Goal: Transaction & Acquisition: Obtain resource

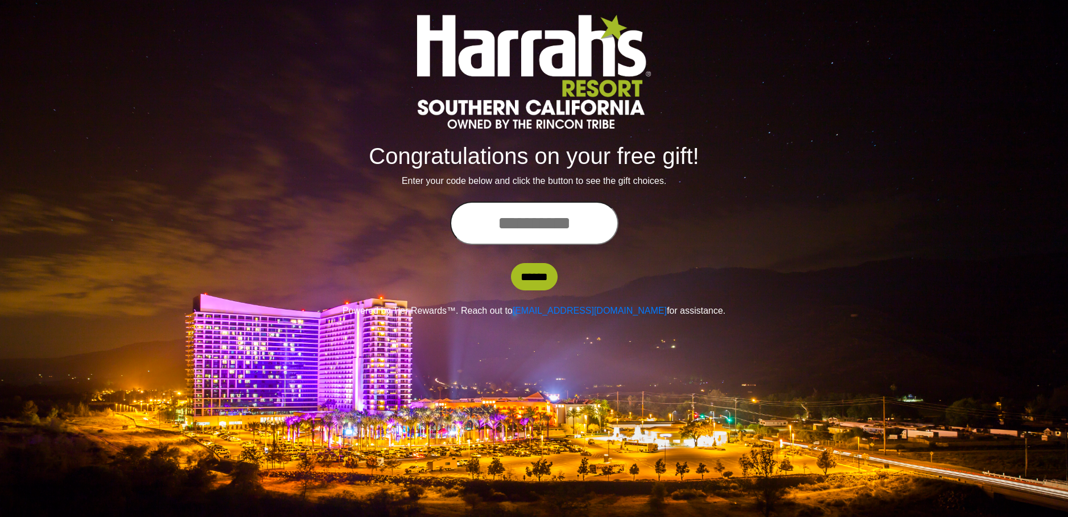
click at [539, 231] on input "text" at bounding box center [534, 222] width 168 height 43
type input "**********"
click at [535, 275] on input "******" at bounding box center [534, 276] width 47 height 27
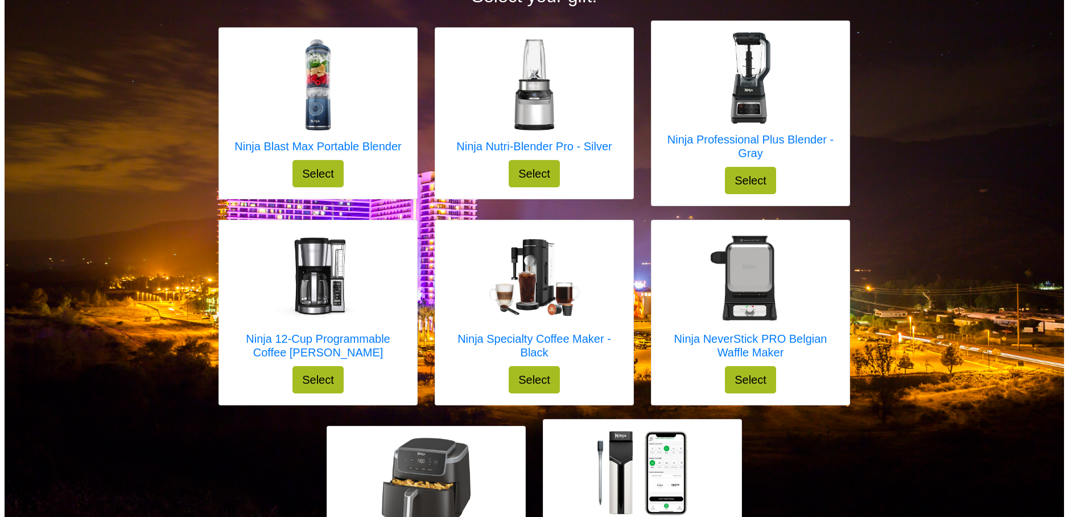
scroll to position [114, 0]
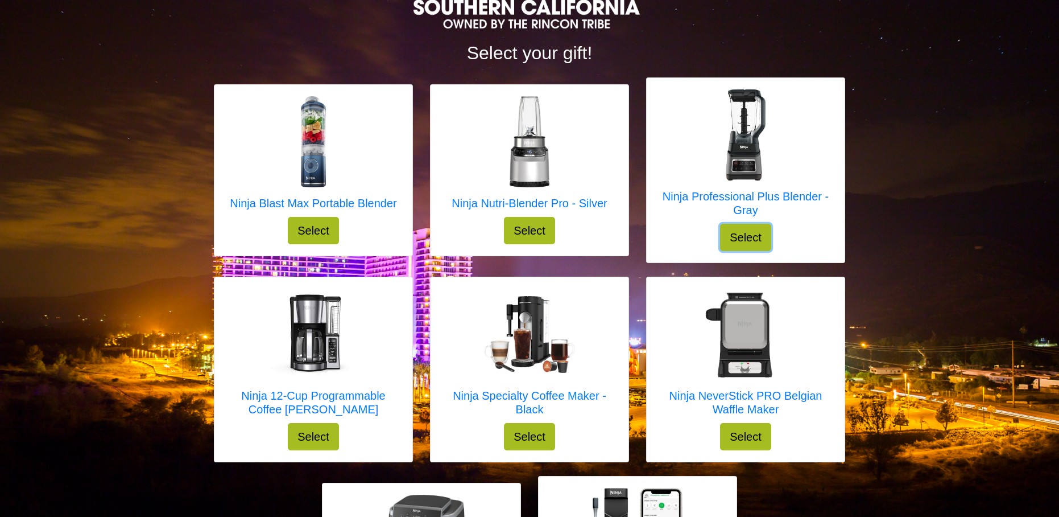
click at [745, 237] on button "Select" at bounding box center [745, 237] width 51 height 27
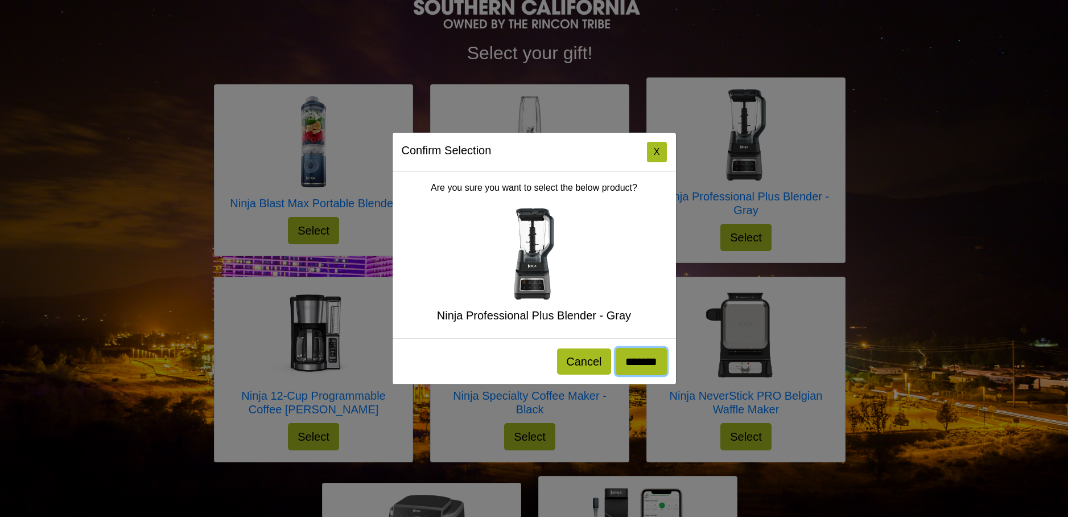
click at [641, 366] on input "*******" at bounding box center [641, 361] width 51 height 27
click at [659, 152] on button "X" at bounding box center [657, 152] width 20 height 20
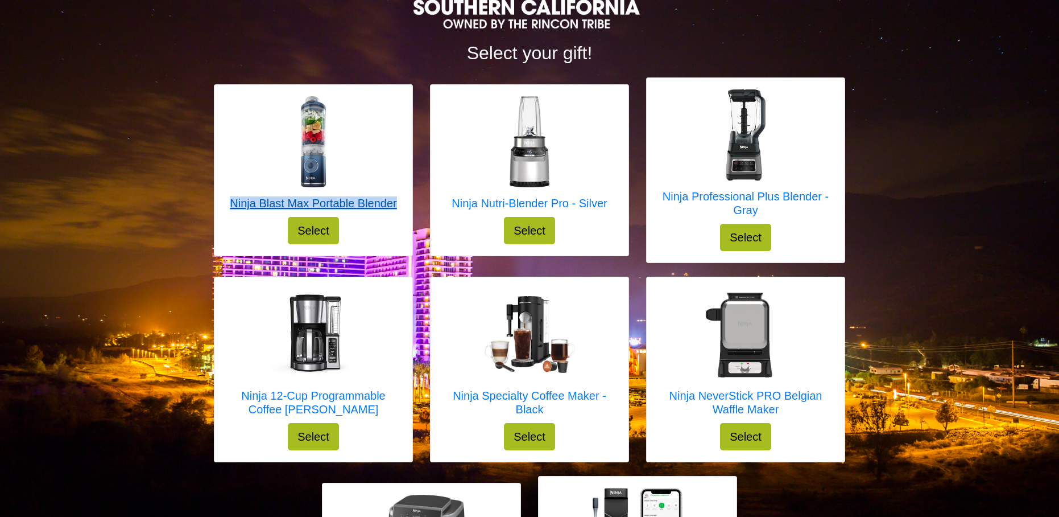
drag, startPoint x: 400, startPoint y: 201, endPoint x: 230, endPoint y: 201, distance: 169.5
click at [230, 201] on div "Ninja Blast Max Portable Blender Select" at bounding box center [313, 170] width 198 height 171
copy h5 "Ninja Blast Max Portable Blender"
click at [873, 172] on div "Select your gift! Ninja Blast Max Portable Blender Select X Ninja Blast Max Por…" at bounding box center [529, 294] width 1059 height 816
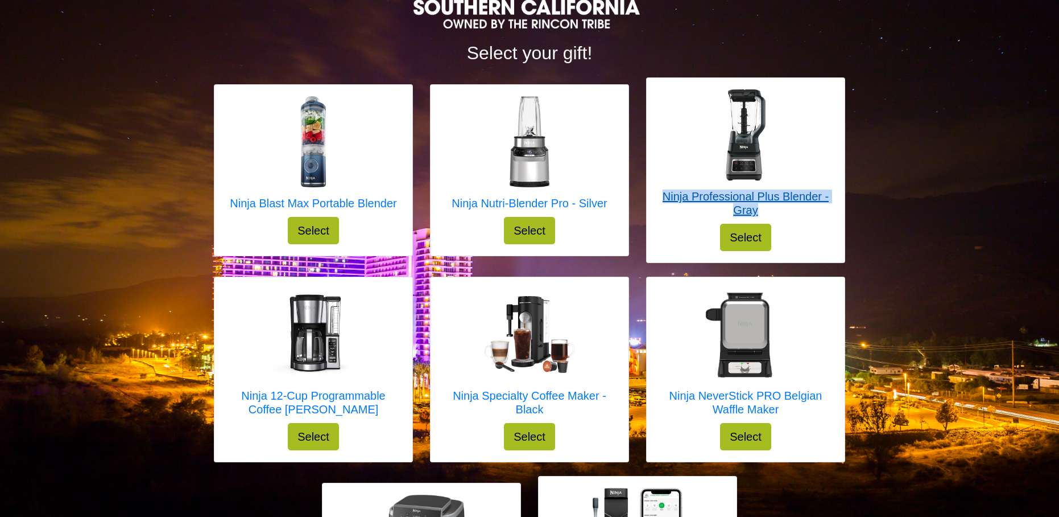
drag, startPoint x: 656, startPoint y: 192, endPoint x: 779, endPoint y: 214, distance: 125.5
click at [779, 214] on div "Ninja Professional Plus Blender - Gray Select" at bounding box center [746, 170] width 198 height 184
copy h5 "Ninja Professional Plus Blender - Gray"
click at [754, 204] on h5 "Ninja Professional Plus Blender - Gray" at bounding box center [745, 202] width 175 height 27
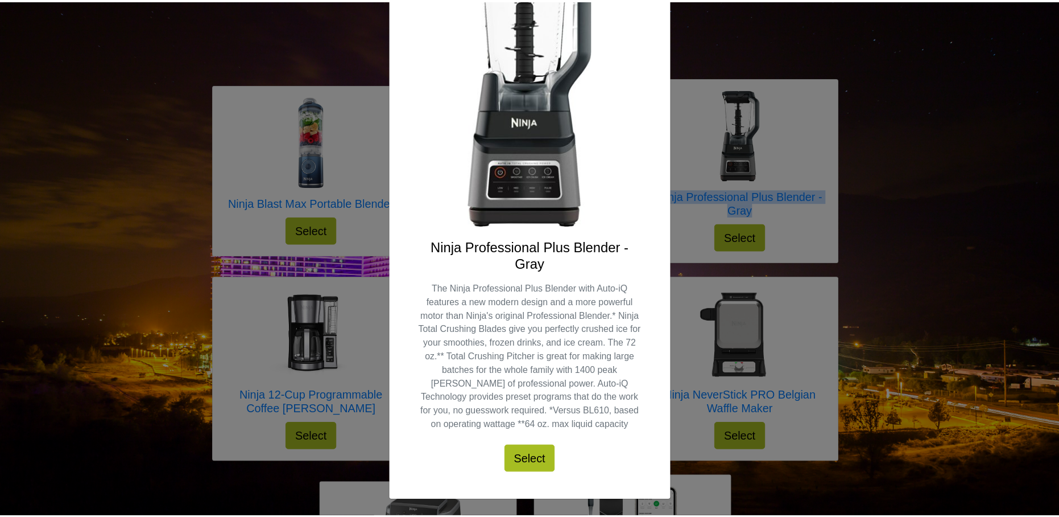
scroll to position [0, 0]
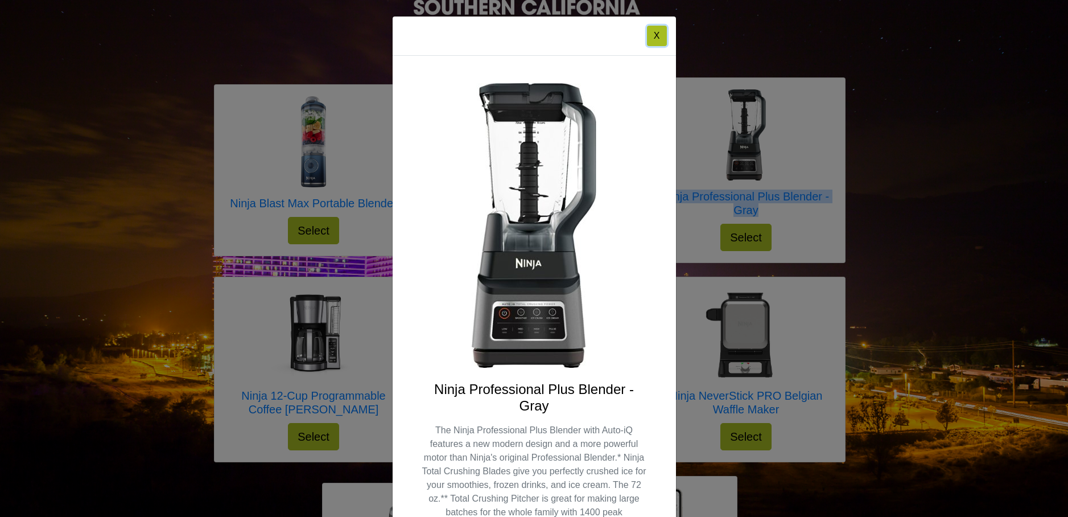
click at [652, 38] on button "X" at bounding box center [657, 36] width 20 height 20
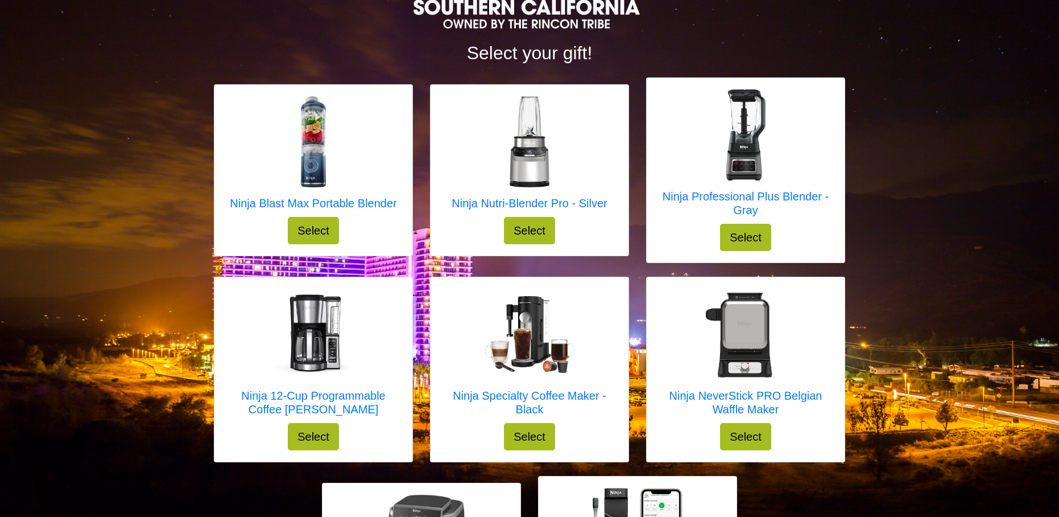
click at [608, 122] on div "Ninja Nutri-Blender Pro - Silver Select" at bounding box center [530, 170] width 198 height 171
drag, startPoint x: 400, startPoint y: 203, endPoint x: 217, endPoint y: 195, distance: 182.8
click at [217, 195] on div "Ninja Blast Max Portable Blender Select" at bounding box center [313, 170] width 198 height 171
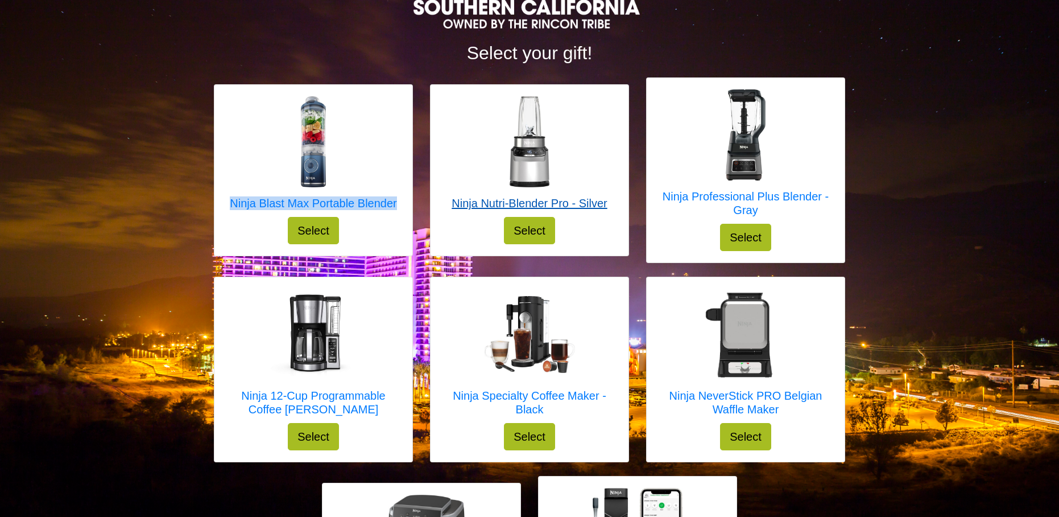
copy h5 "Ninja Blast Max Portable Blender"
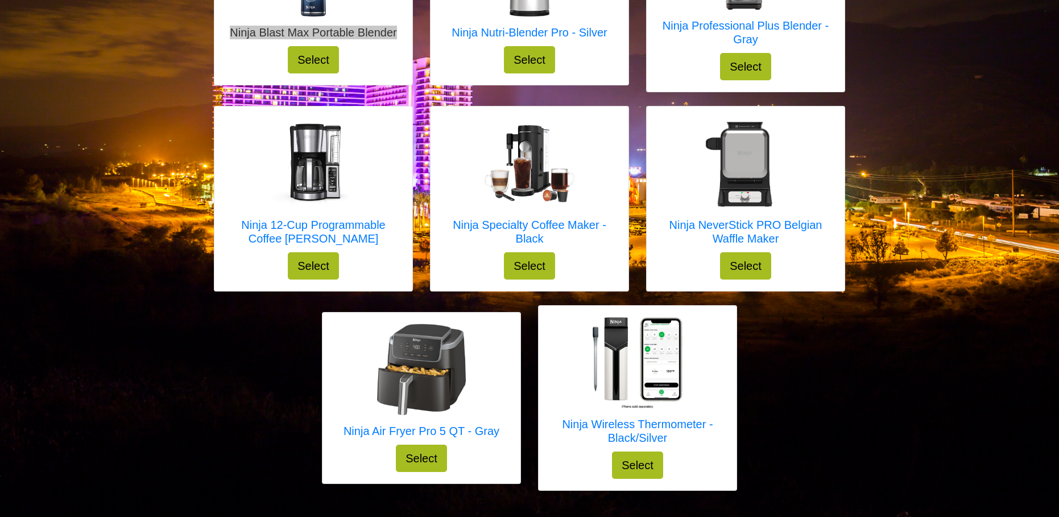
scroll to position [299, 0]
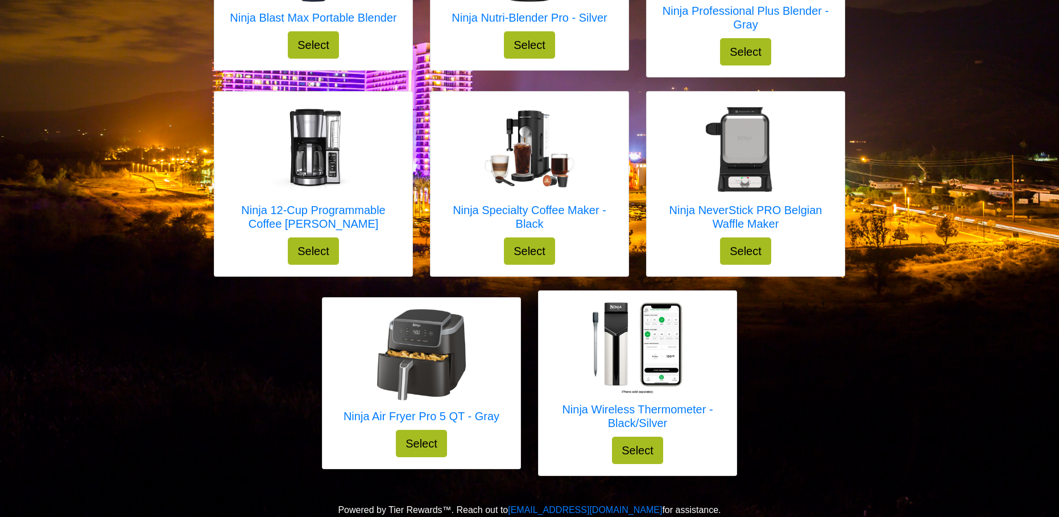
click at [840, 151] on div "Ninja NeverStick PRO Belgian Waffle Maker Select" at bounding box center [746, 184] width 198 height 184
drag, startPoint x: 657, startPoint y: 211, endPoint x: 783, endPoint y: 229, distance: 127.0
click at [783, 229] on div "Ninja NeverStick PRO Belgian Waffle Maker Select" at bounding box center [746, 184] width 198 height 184
copy h5 "Ninja NeverStick PRO Belgian Waffle Maker"
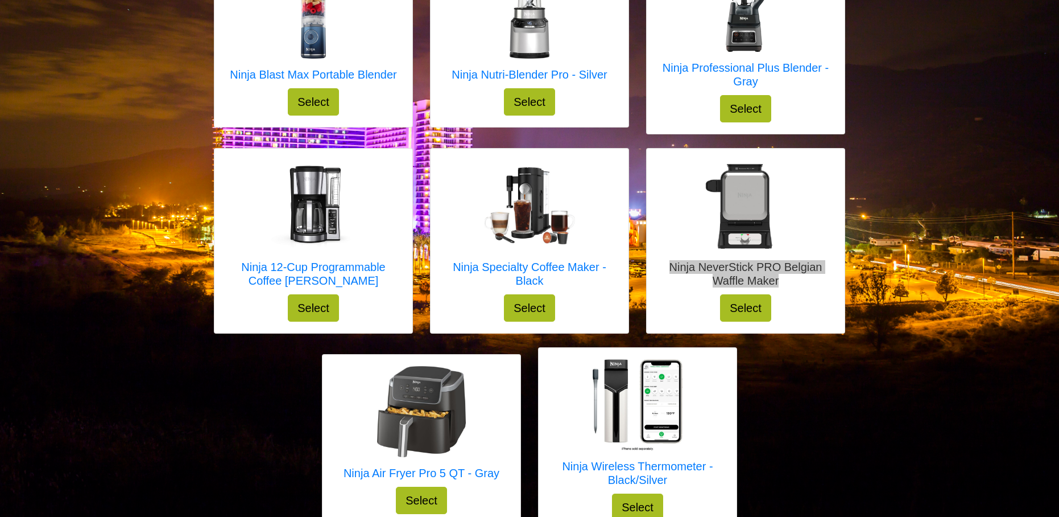
scroll to position [129, 0]
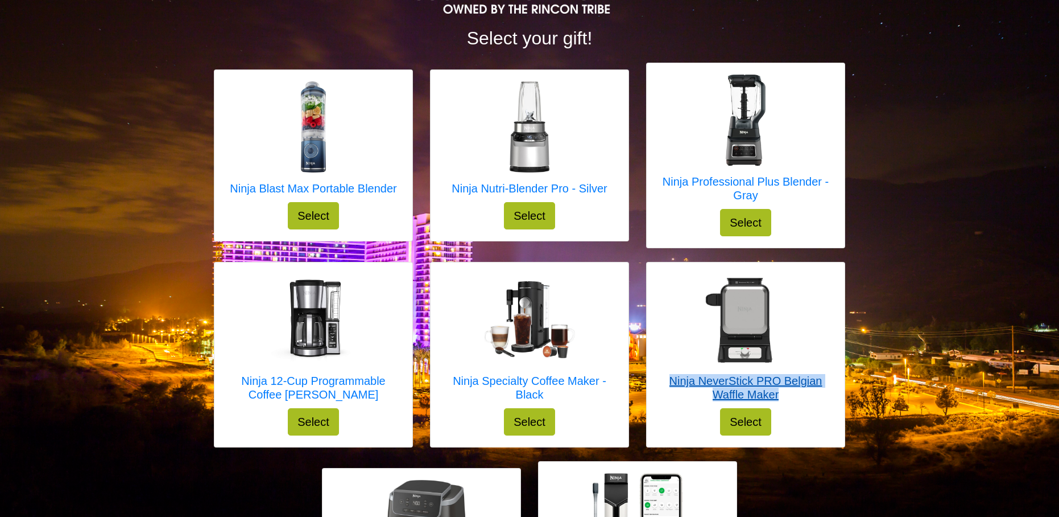
click at [828, 290] on div at bounding box center [745, 319] width 175 height 91
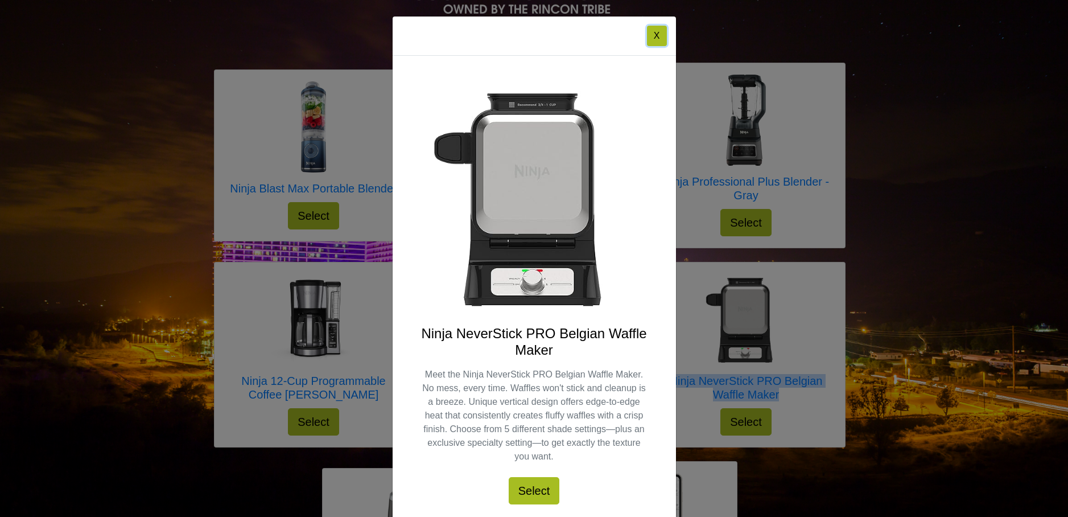
click at [650, 35] on button "X" at bounding box center [657, 36] width 20 height 20
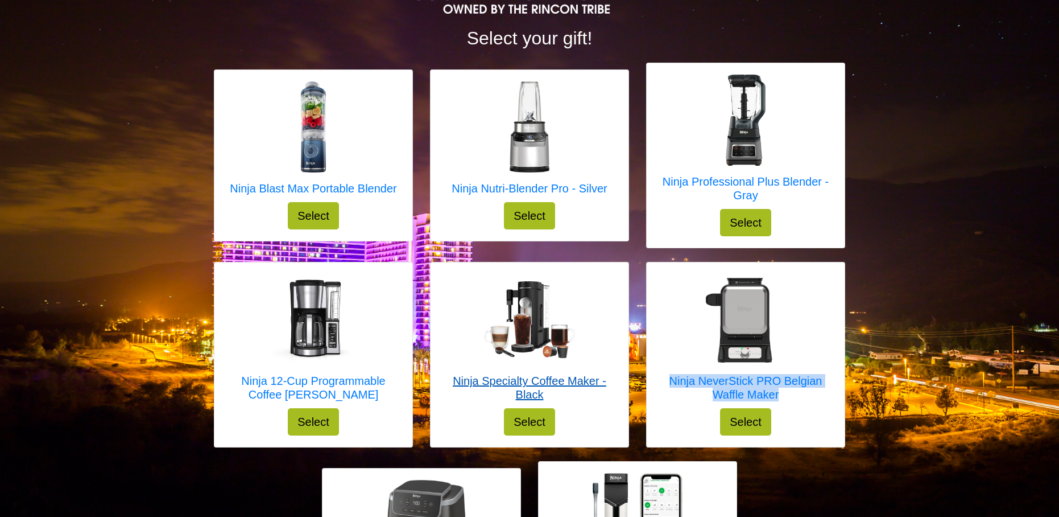
click at [460, 298] on div at bounding box center [529, 319] width 175 height 91
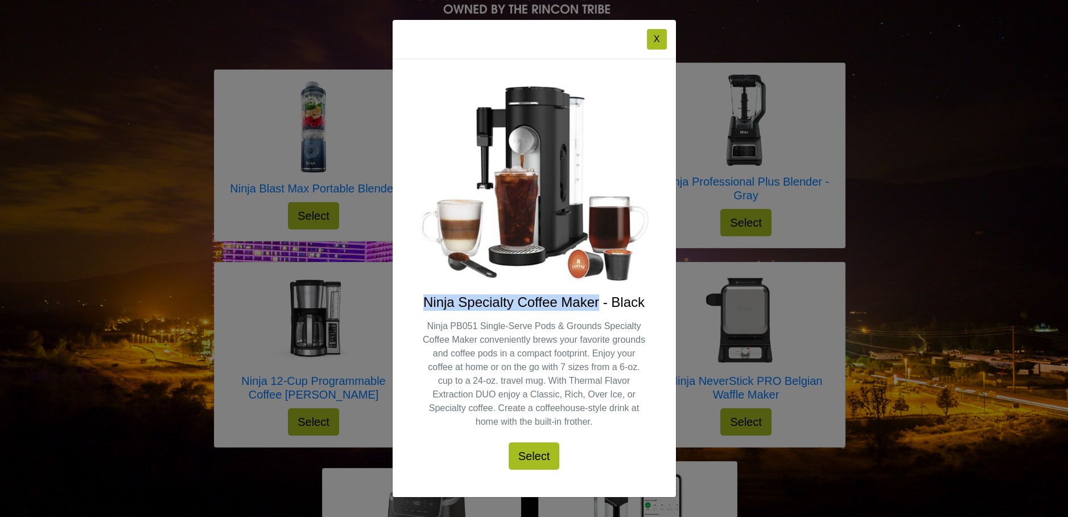
drag, startPoint x: 422, startPoint y: 299, endPoint x: 599, endPoint y: 300, distance: 176.9
click at [599, 300] on h4 "Ninja Specialty Coffee Maker - Black" at bounding box center [534, 302] width 229 height 16
copy h4 "Ninja Specialty Coffee Maker"
click at [654, 39] on button "X" at bounding box center [657, 39] width 20 height 20
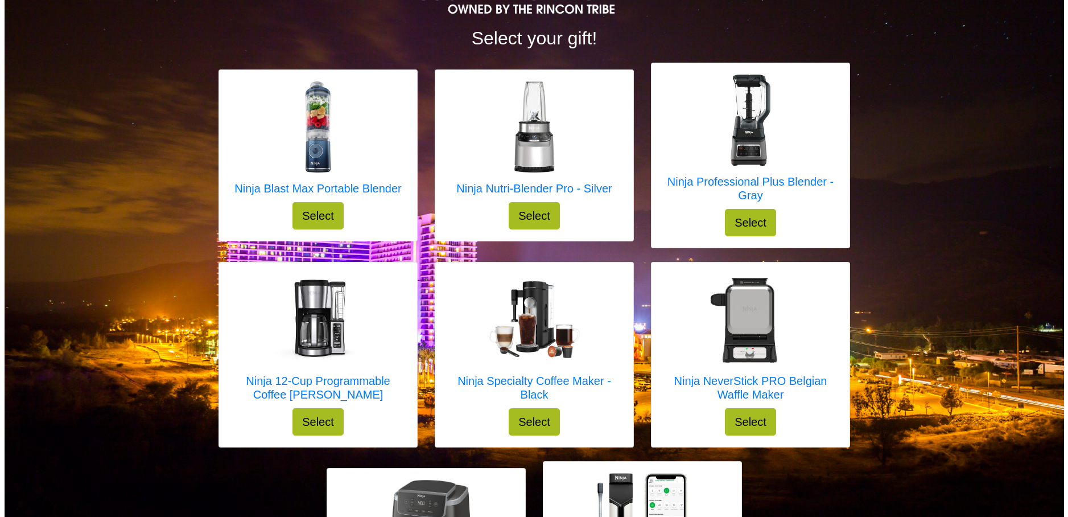
scroll to position [242, 0]
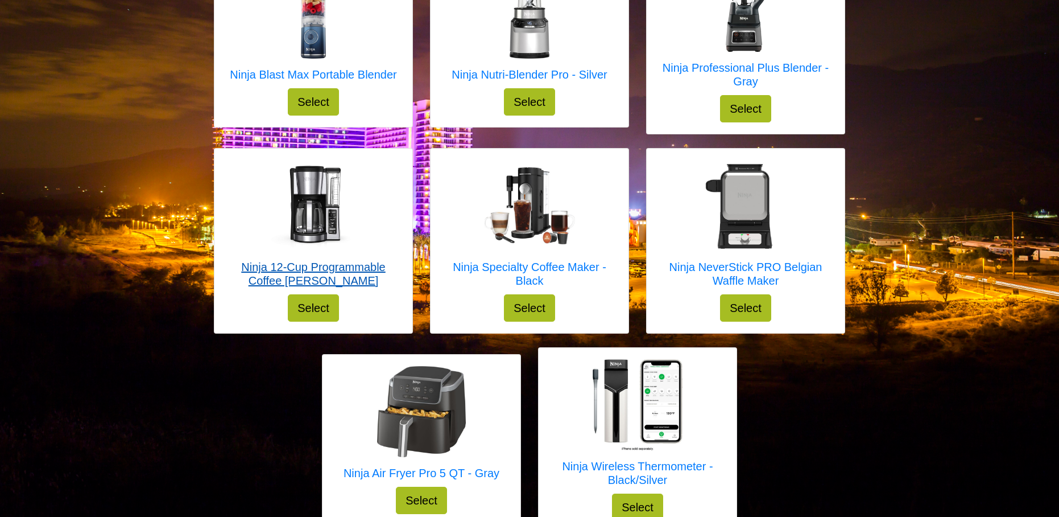
click at [381, 176] on div at bounding box center [313, 205] width 175 height 91
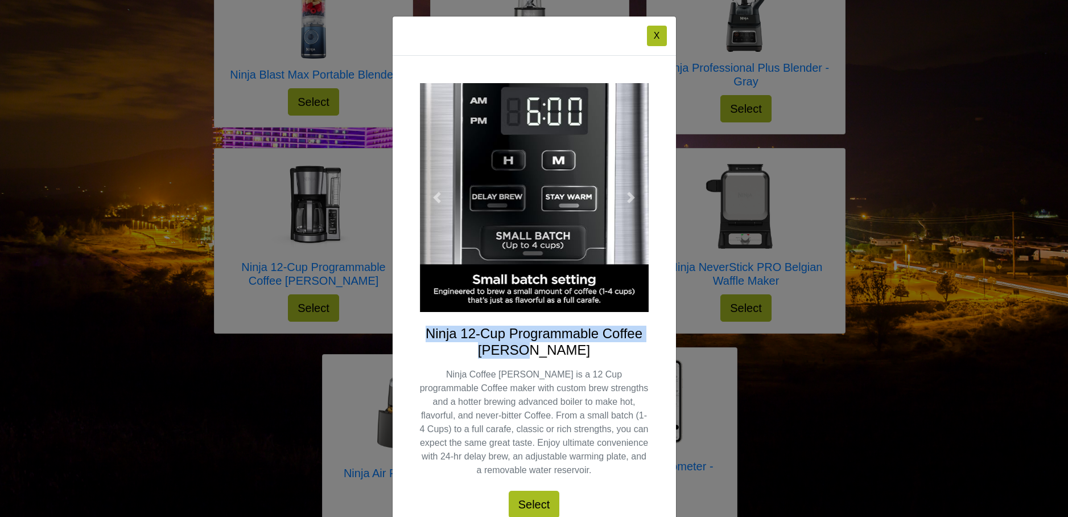
drag, startPoint x: 420, startPoint y: 329, endPoint x: 552, endPoint y: 345, distance: 132.9
click at [552, 345] on h4 "Ninja 12-Cup Programmable Coffee Brewer" at bounding box center [534, 341] width 229 height 33
copy h4 "Ninja 12-Cup Programmable Coffee Brewer"
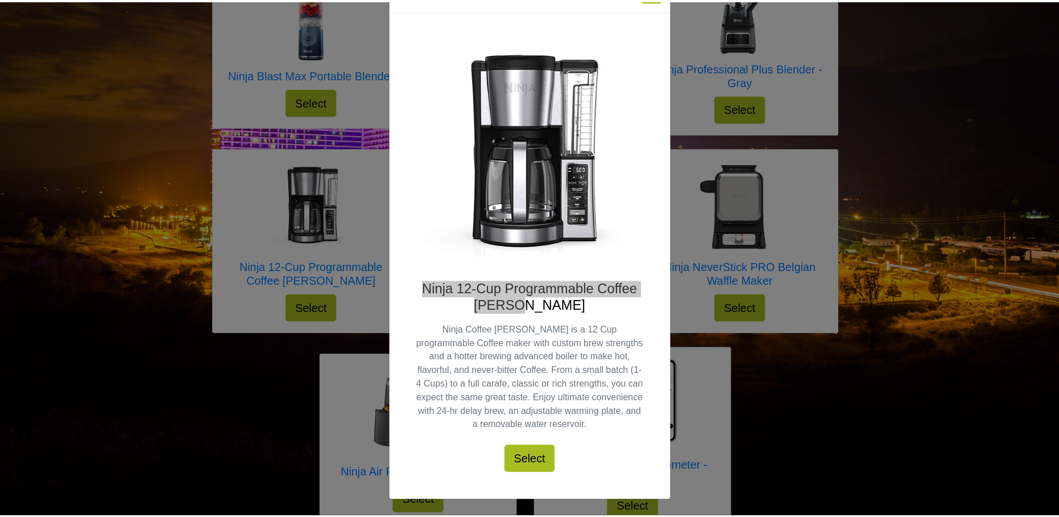
scroll to position [0, 0]
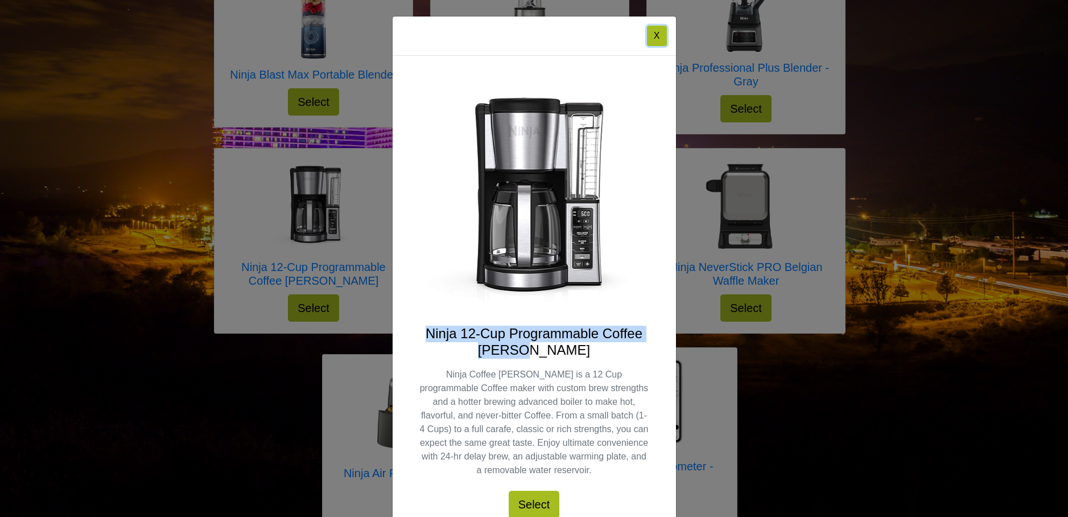
click at [647, 31] on button "X" at bounding box center [657, 36] width 20 height 20
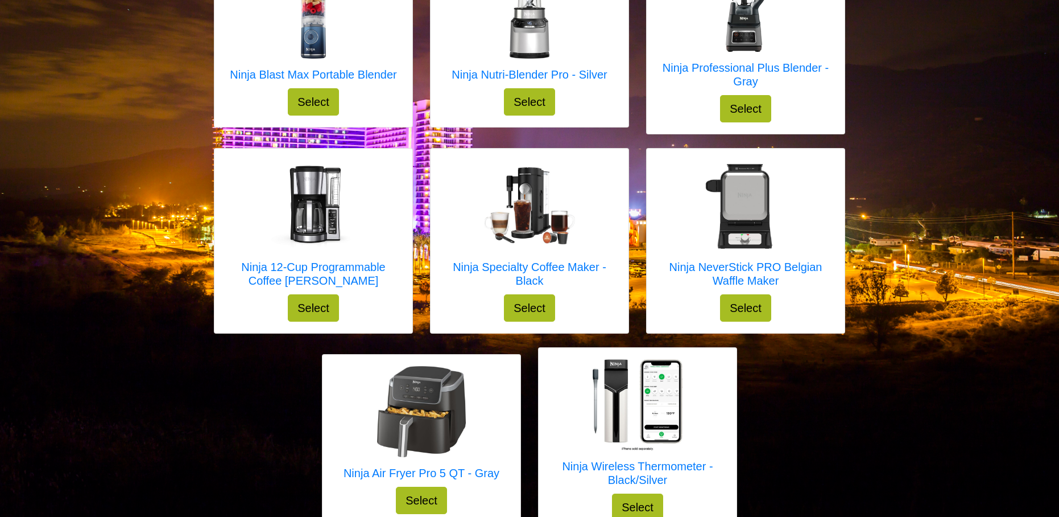
scroll to position [299, 0]
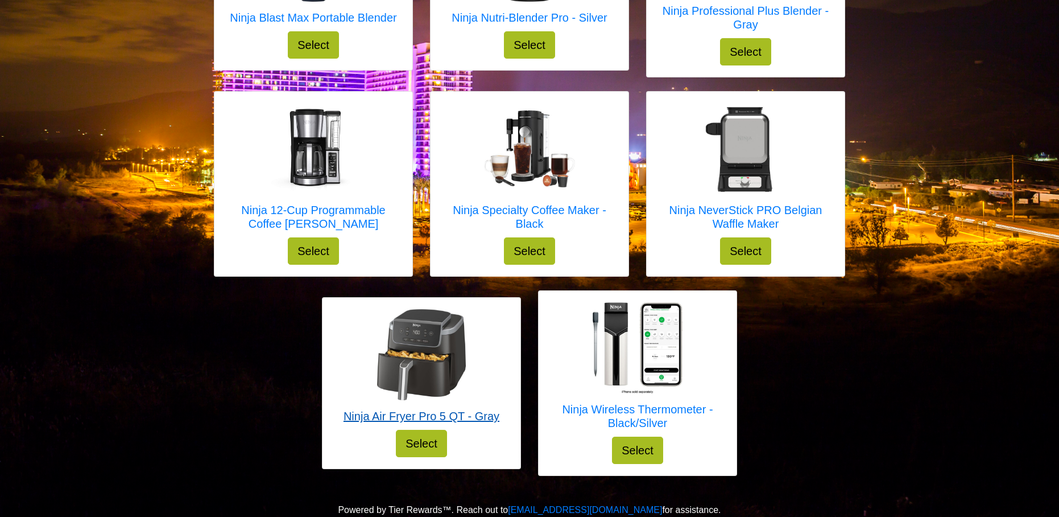
click at [437, 332] on img at bounding box center [421, 354] width 91 height 91
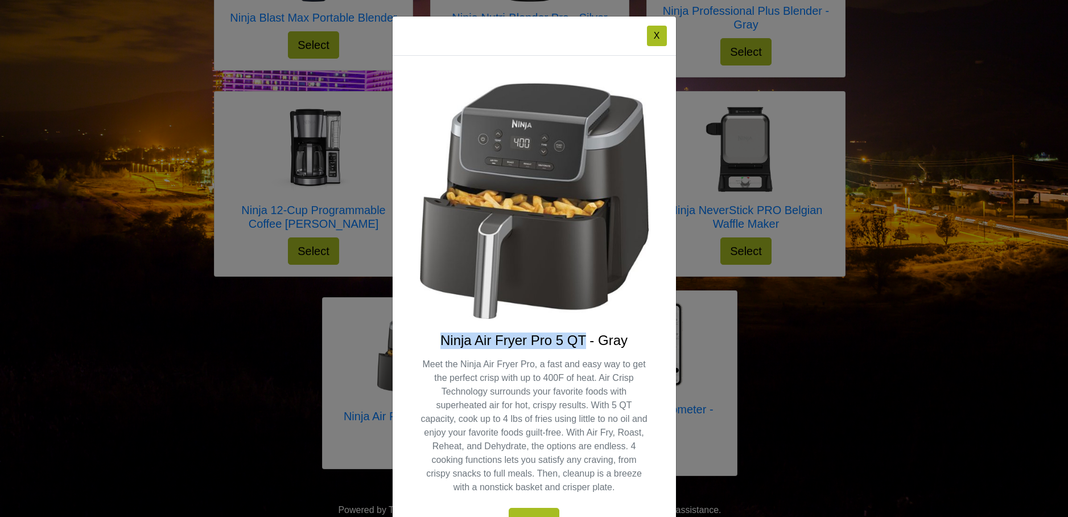
drag, startPoint x: 437, startPoint y: 338, endPoint x: 579, endPoint y: 336, distance: 141.1
click at [579, 336] on h4 "Ninja Air Fryer Pro 5 QT - Gray" at bounding box center [534, 340] width 229 height 16
copy h4 "Ninja Air Fryer Pro 5 QT"
click at [649, 31] on button "X" at bounding box center [657, 36] width 20 height 20
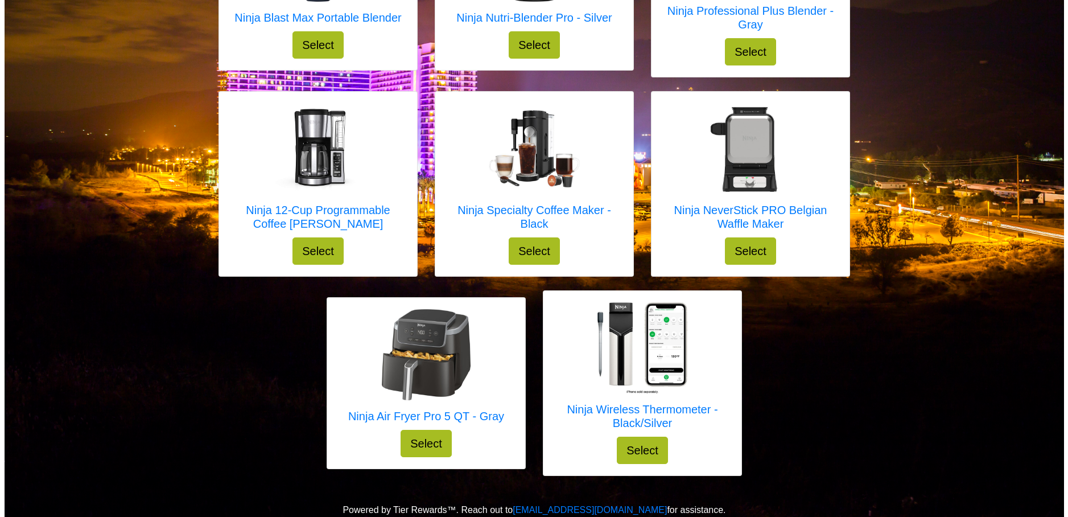
scroll to position [72, 0]
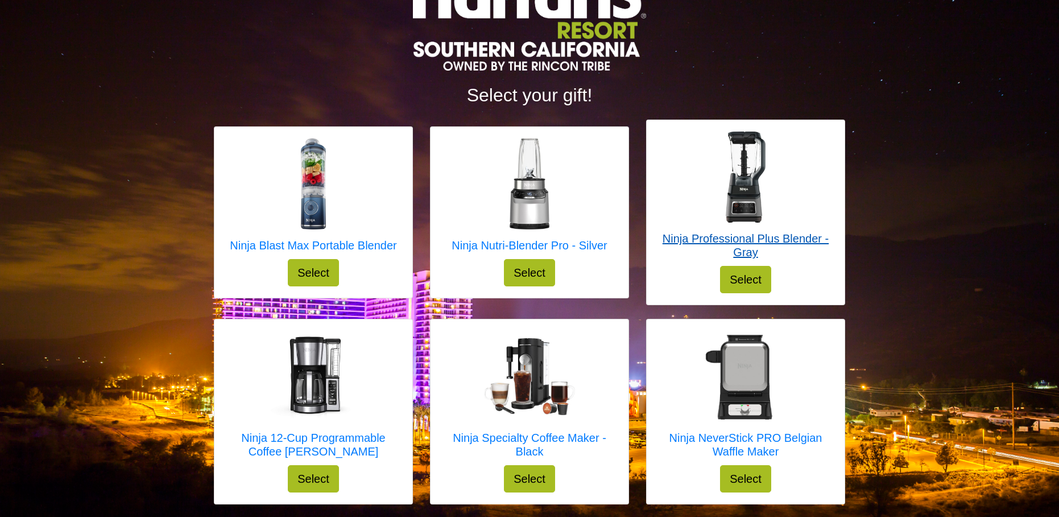
click at [662, 239] on h5 "Ninja Professional Plus Blender - Gray" at bounding box center [745, 245] width 175 height 27
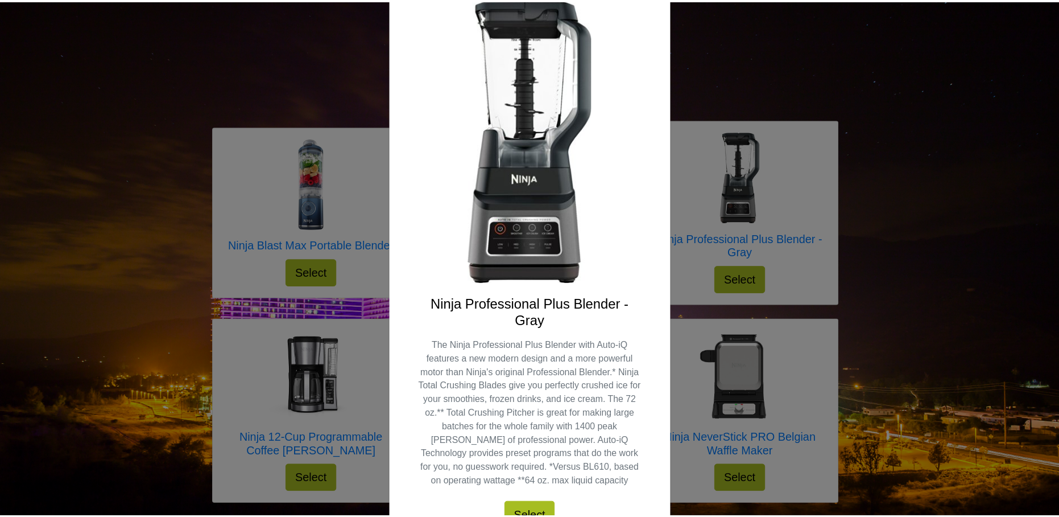
scroll to position [0, 0]
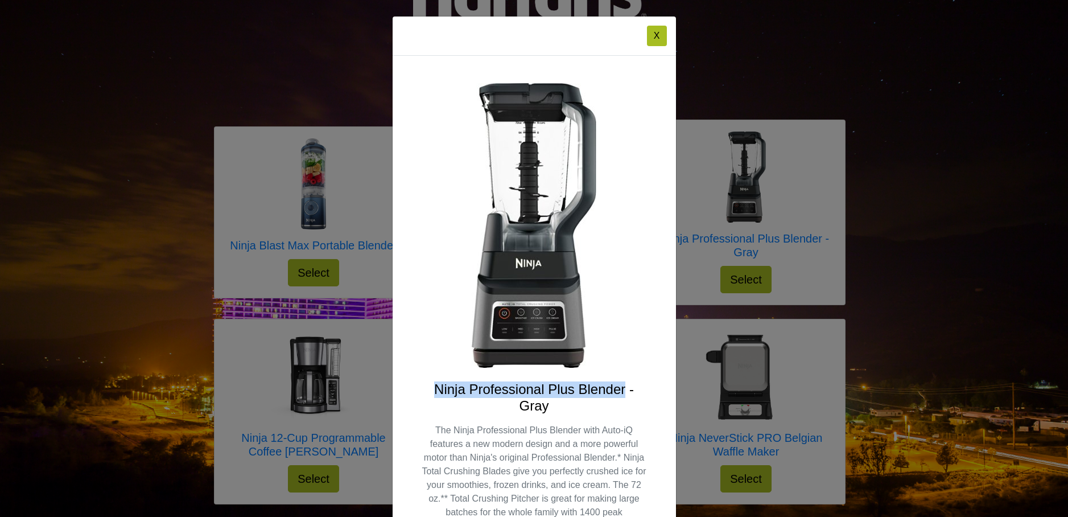
drag, startPoint x: 431, startPoint y: 388, endPoint x: 622, endPoint y: 387, distance: 191.1
click at [622, 387] on h4 "Ninja Professional Plus Blender - Gray" at bounding box center [534, 397] width 229 height 33
copy h4 "Ninja Professional Plus Blender"
click at [655, 36] on button "X" at bounding box center [657, 36] width 20 height 20
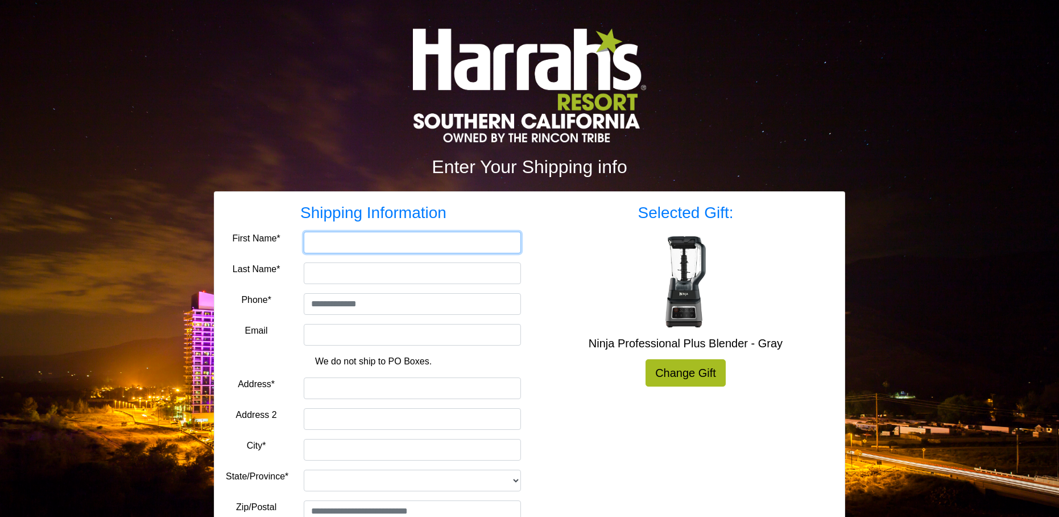
click at [344, 245] on input "First Name*" at bounding box center [412, 243] width 217 height 22
type input "********"
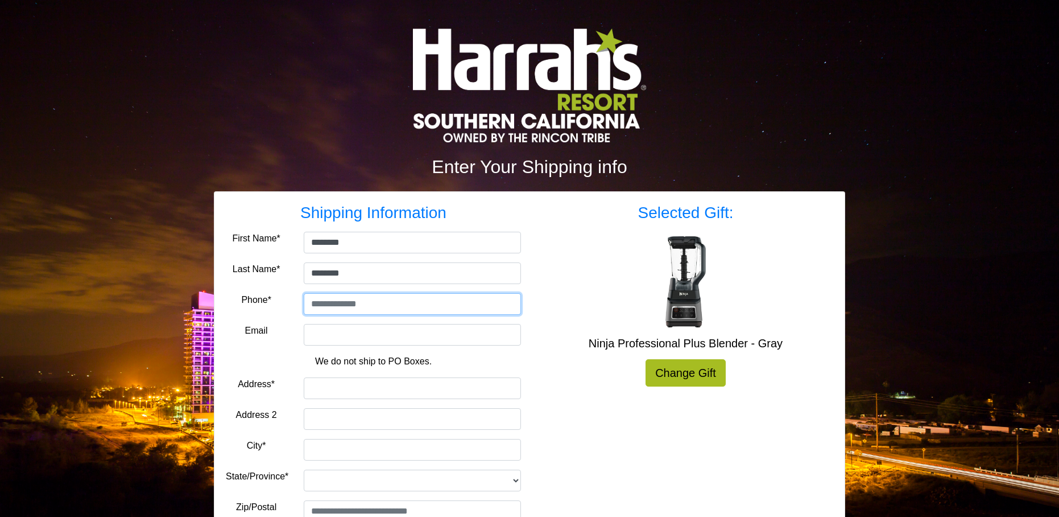
type input "**********"
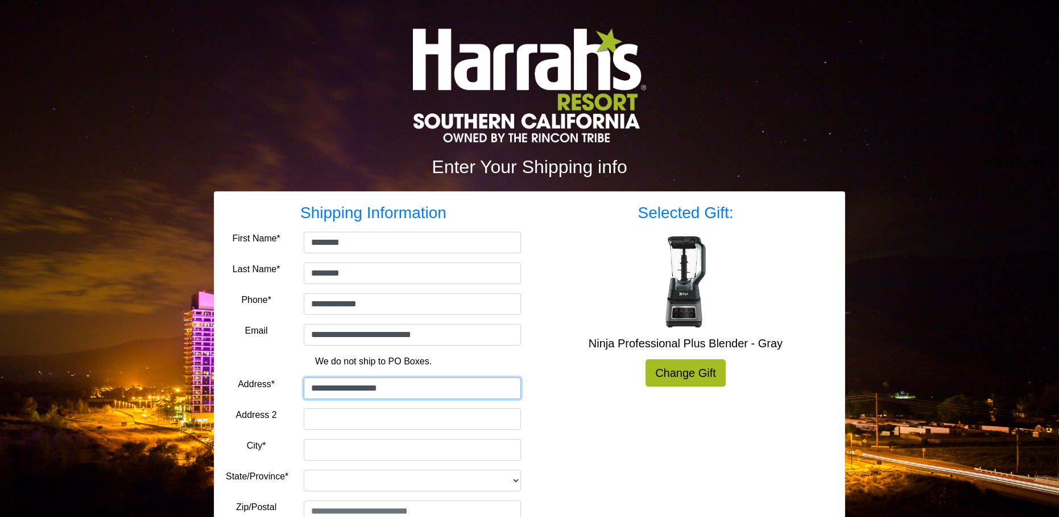
type input "******"
select select "**"
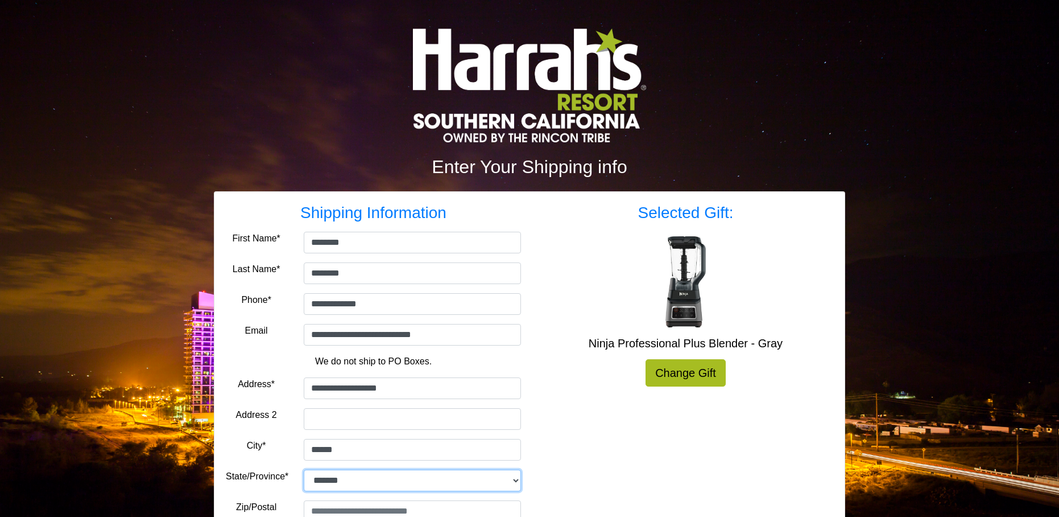
type input "*****"
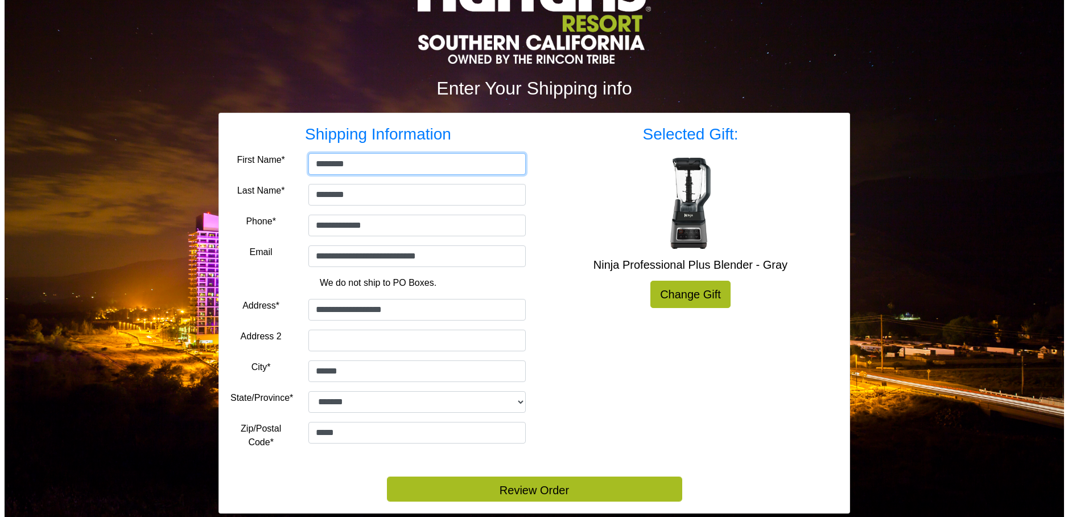
scroll to position [102, 0]
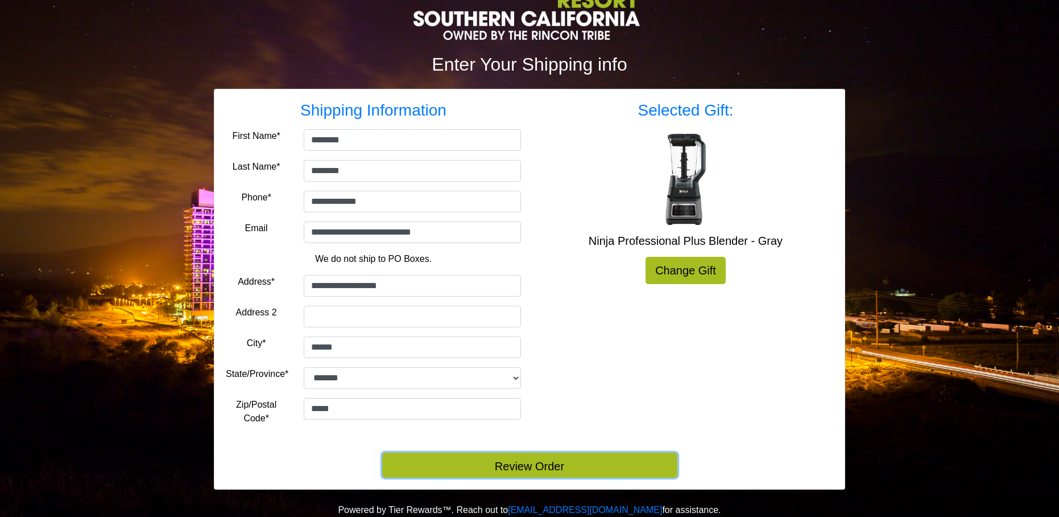
click at [547, 468] on button "Review Order" at bounding box center [529, 464] width 295 height 25
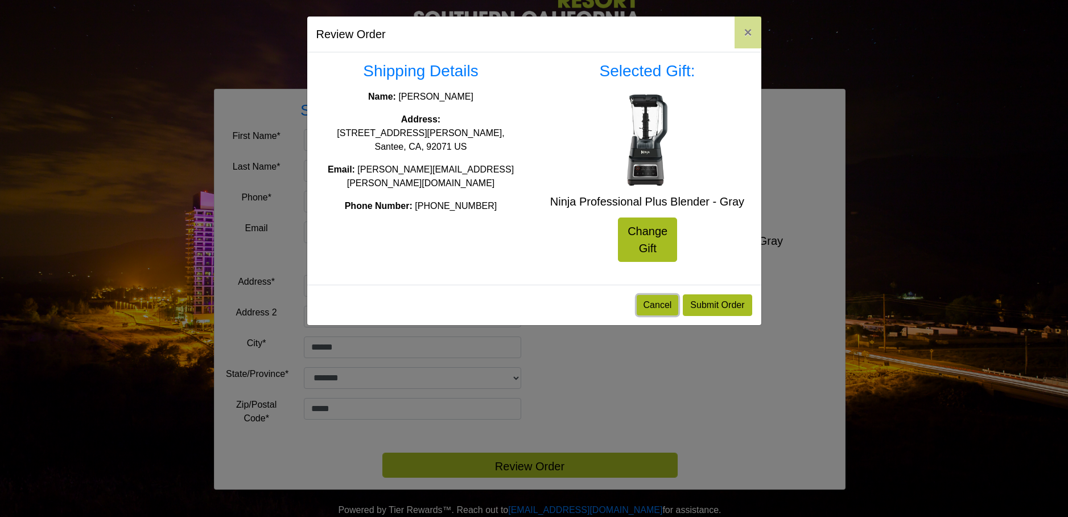
click at [662, 300] on button "Cancel" at bounding box center [658, 305] width 42 height 20
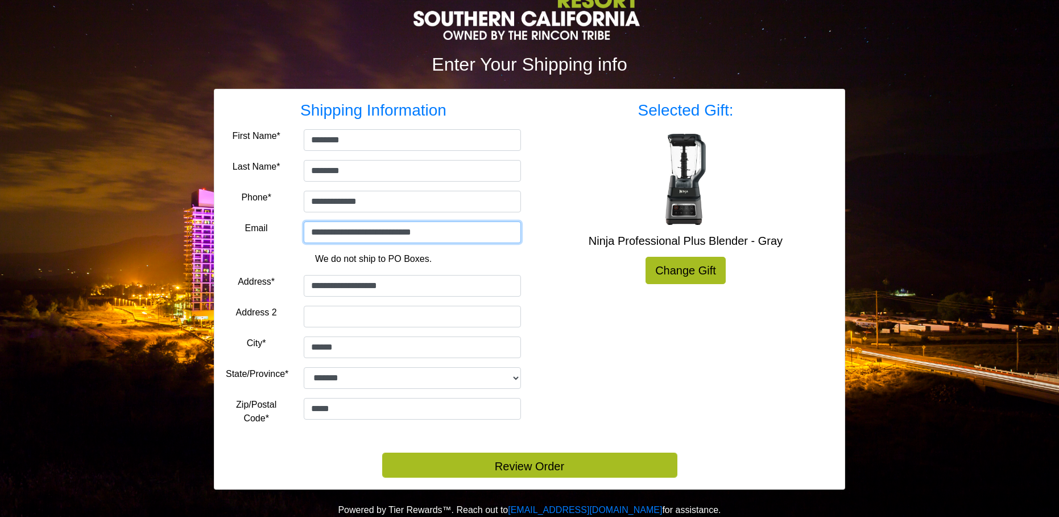
click at [466, 231] on input "**********" at bounding box center [412, 232] width 217 height 22
drag, startPoint x: 466, startPoint y: 231, endPoint x: 393, endPoint y: 230, distance: 72.8
click at [393, 230] on input "**********" at bounding box center [412, 232] width 217 height 22
type input "*"
type input "**********"
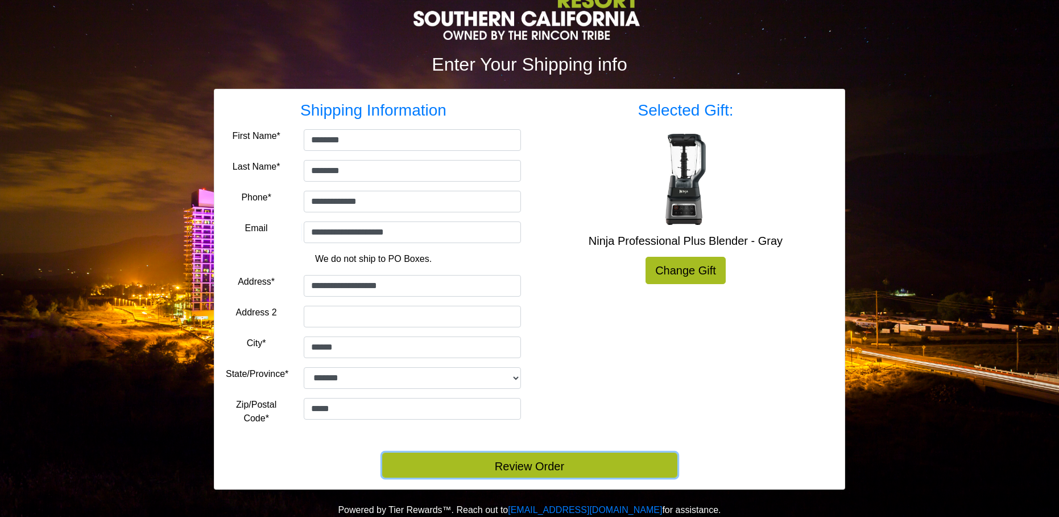
click at [542, 463] on button "Review Order" at bounding box center [529, 464] width 295 height 25
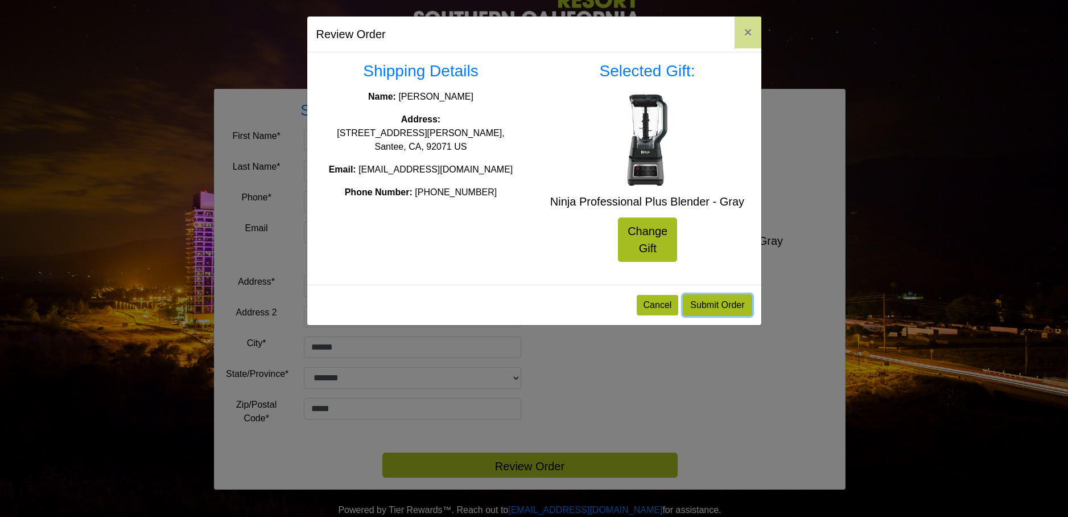
click at [721, 302] on button "Submit Order" at bounding box center [717, 305] width 69 height 22
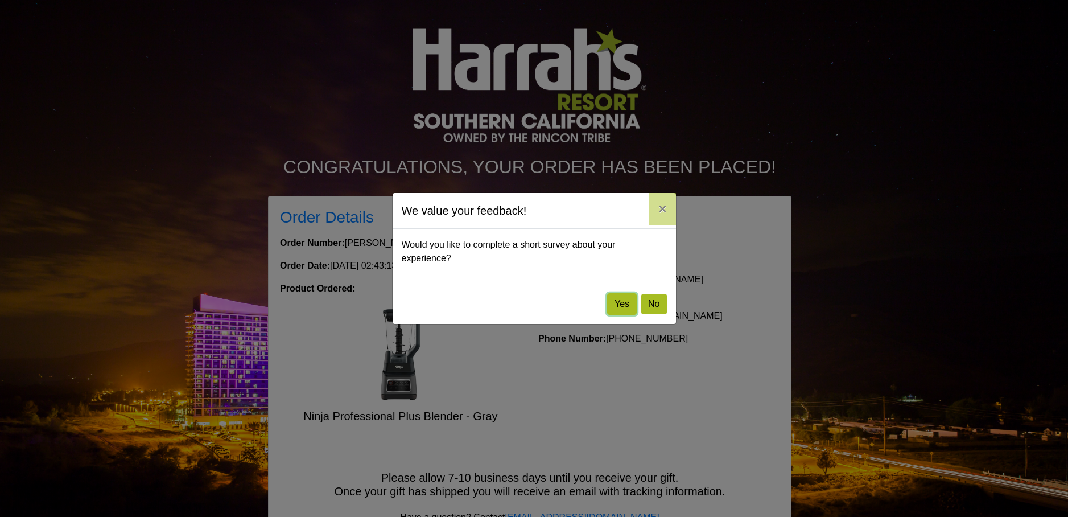
drag, startPoint x: 621, startPoint y: 300, endPoint x: 752, endPoint y: 290, distance: 131.9
click at [621, 300] on button "Yes" at bounding box center [622, 304] width 30 height 22
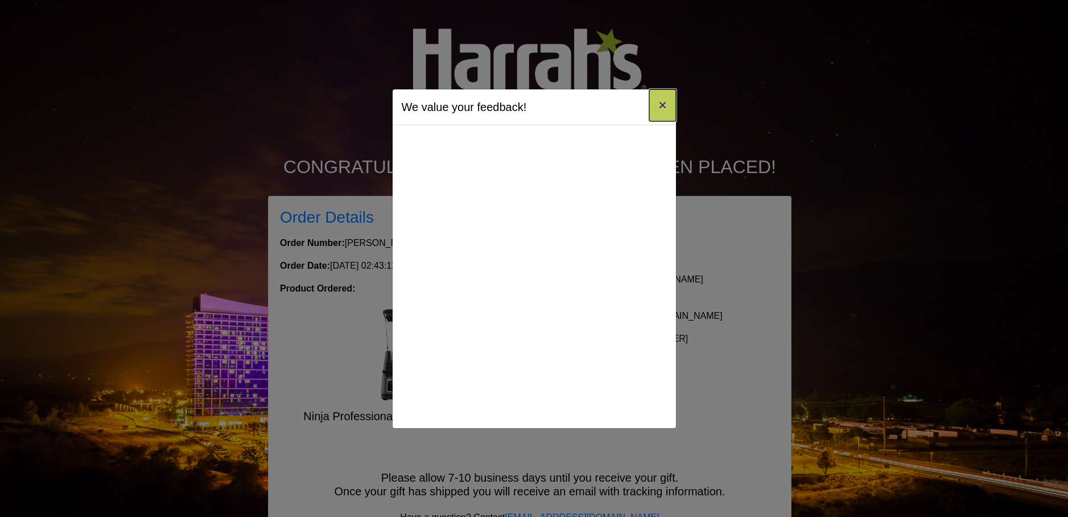
click at [664, 108] on span "×" at bounding box center [662, 104] width 8 height 15
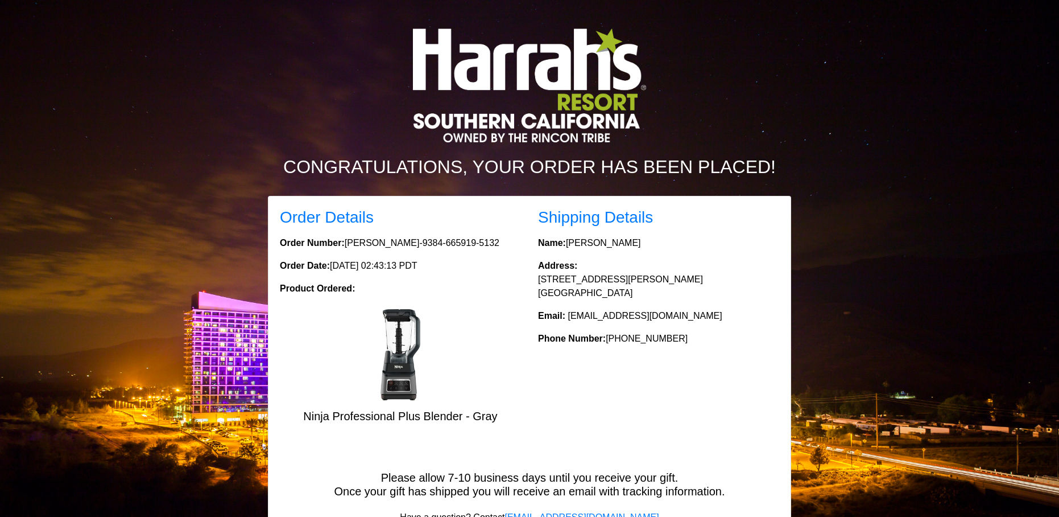
scroll to position [47, 0]
